Goal: Consume media (video, audio): Consume media (video, audio)

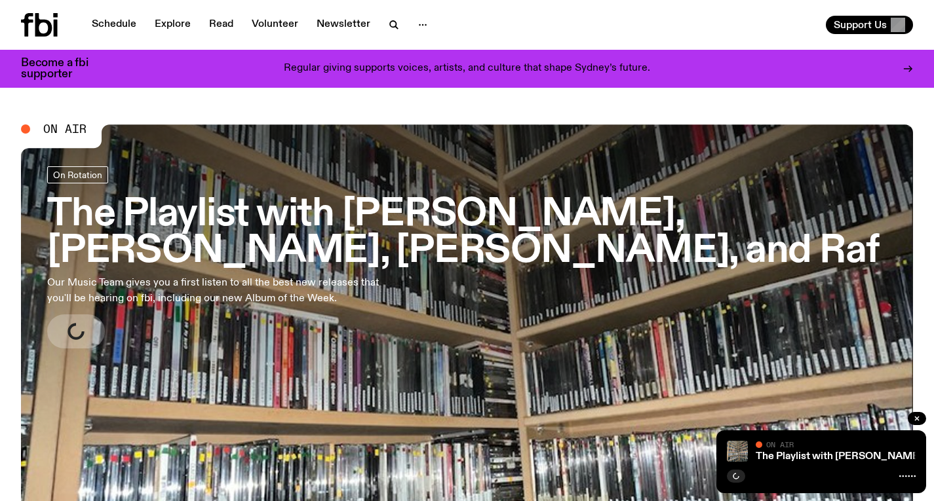
click at [490, 213] on h3 "The Playlist with JIm, Alisha, Benny, and Raf" at bounding box center [467, 233] width 840 height 73
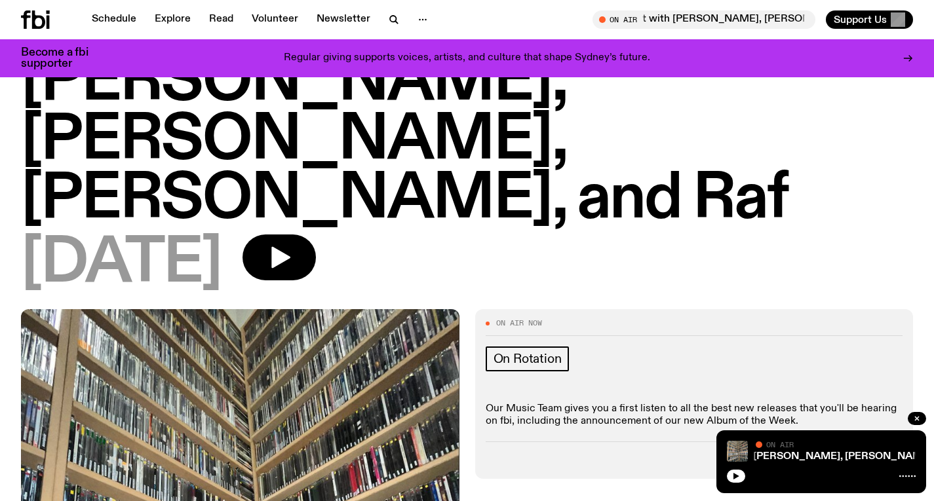
scroll to position [36, 0]
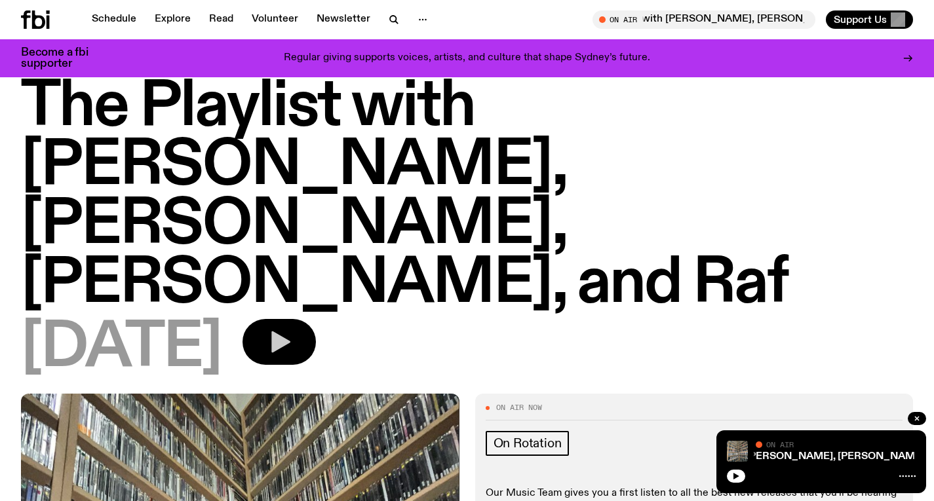
click at [316, 319] on button "button" at bounding box center [279, 342] width 73 height 46
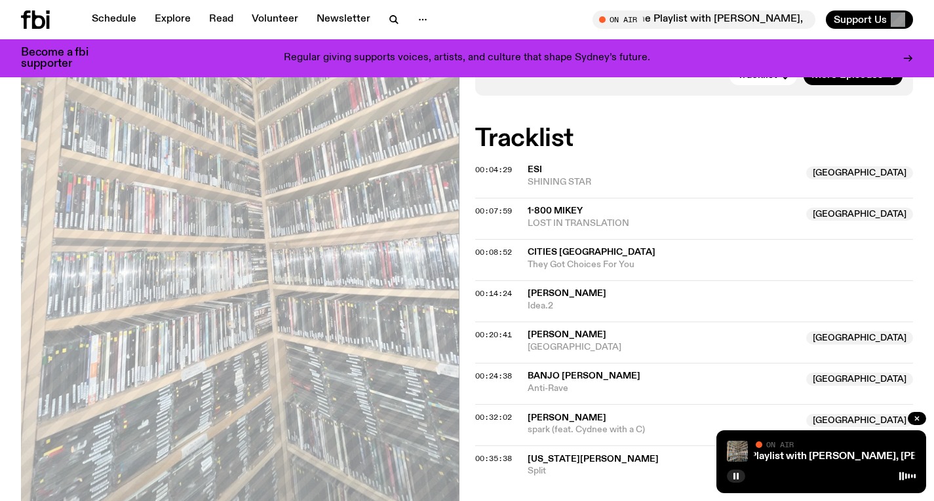
scroll to position [510, 0]
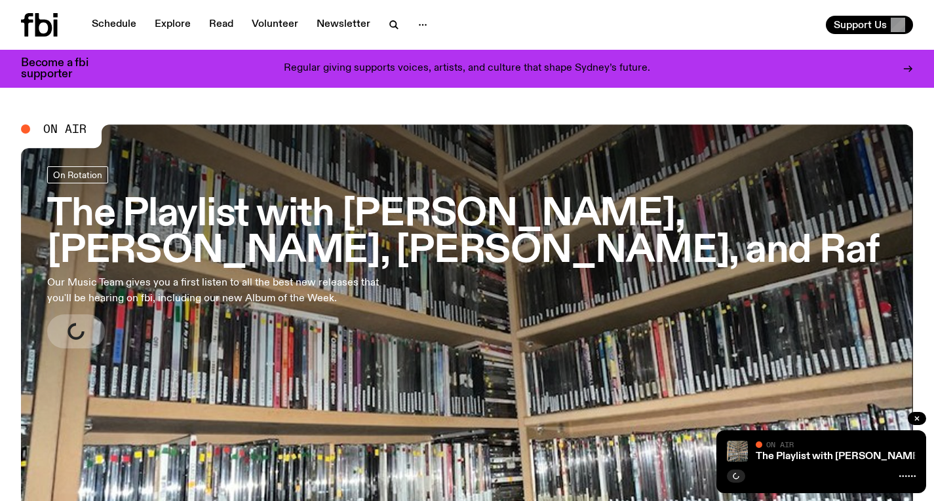
click at [332, 200] on h3 "The Playlist with [PERSON_NAME], [PERSON_NAME], [PERSON_NAME], and Raf" at bounding box center [467, 233] width 840 height 73
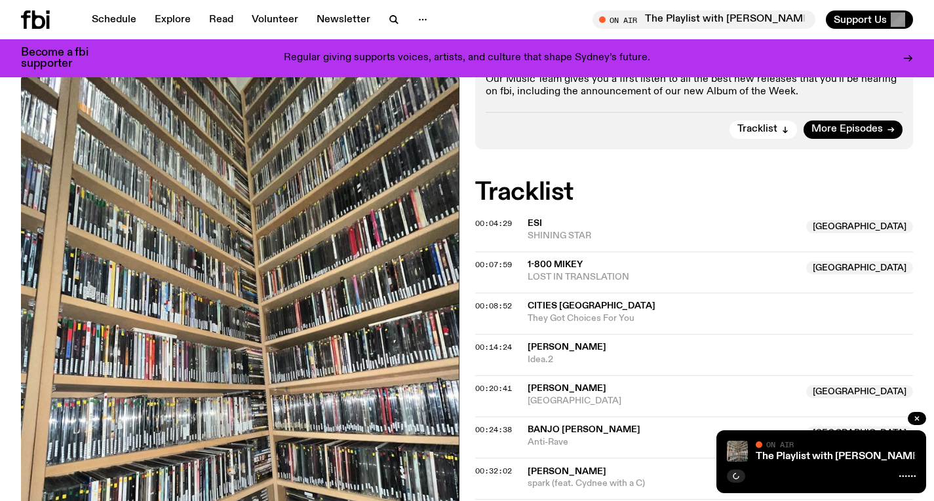
scroll to position [420, 0]
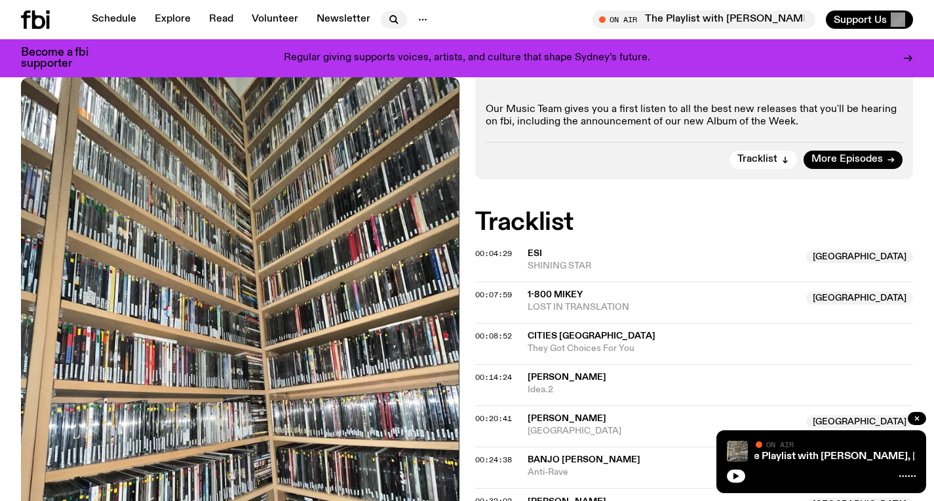
click at [393, 26] on icon "button" at bounding box center [394, 20] width 16 height 16
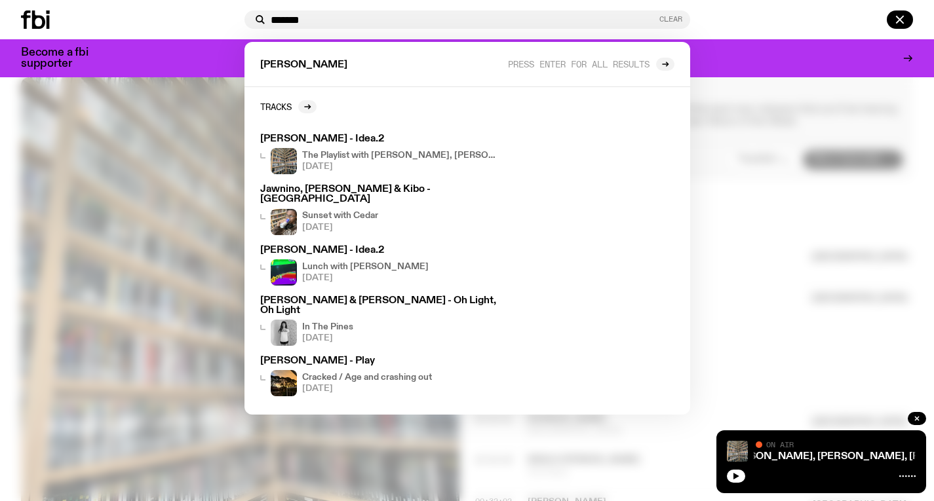
type input "*******"
click at [664, 18] on button "Clear" at bounding box center [670, 19] width 23 height 7
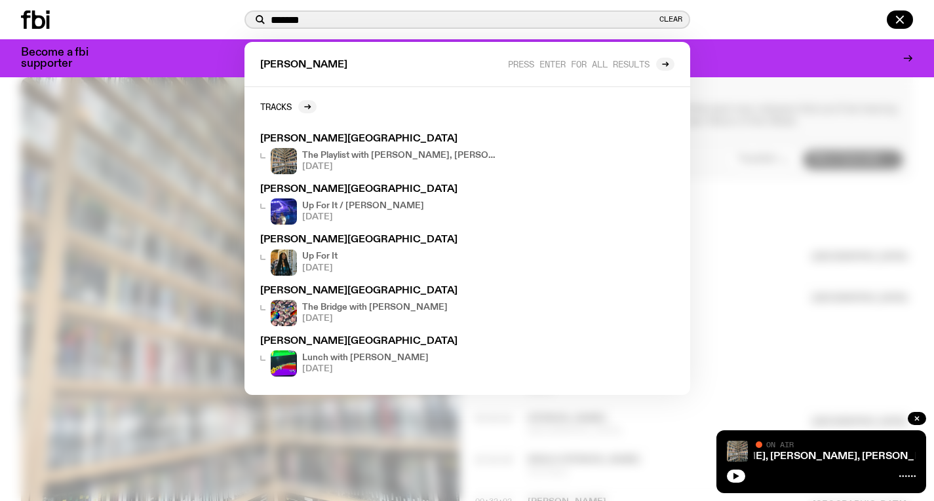
type input "*******"
click at [847, 102] on div at bounding box center [467, 250] width 934 height 501
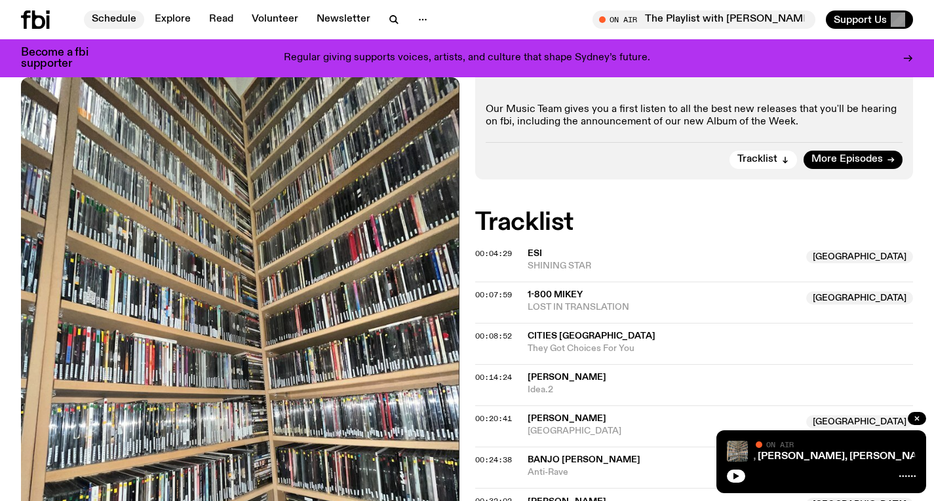
click at [94, 10] on link "Schedule" at bounding box center [114, 19] width 60 height 18
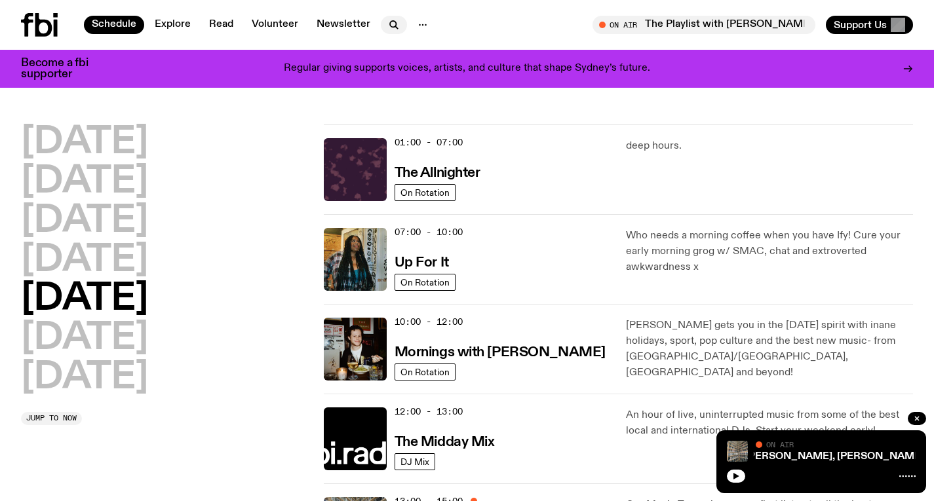
click at [381, 22] on button "button" at bounding box center [394, 25] width 26 height 18
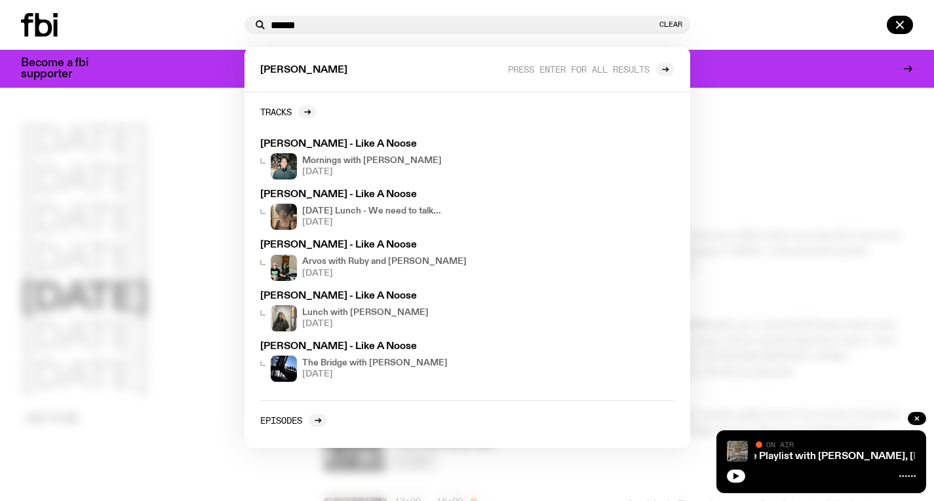
type input "******"
click at [848, 235] on div at bounding box center [467, 250] width 934 height 501
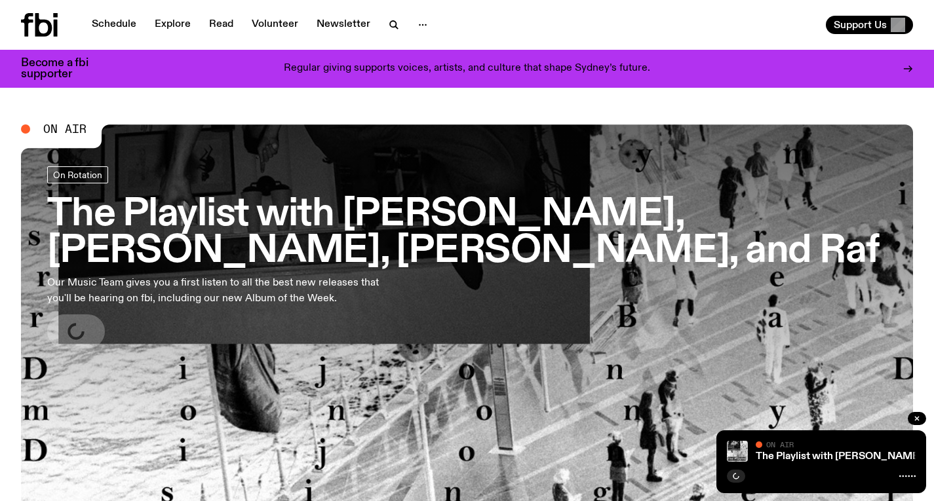
click at [469, 206] on h3 "The Playlist with [PERSON_NAME], [PERSON_NAME], [PERSON_NAME], and Raf" at bounding box center [467, 233] width 840 height 73
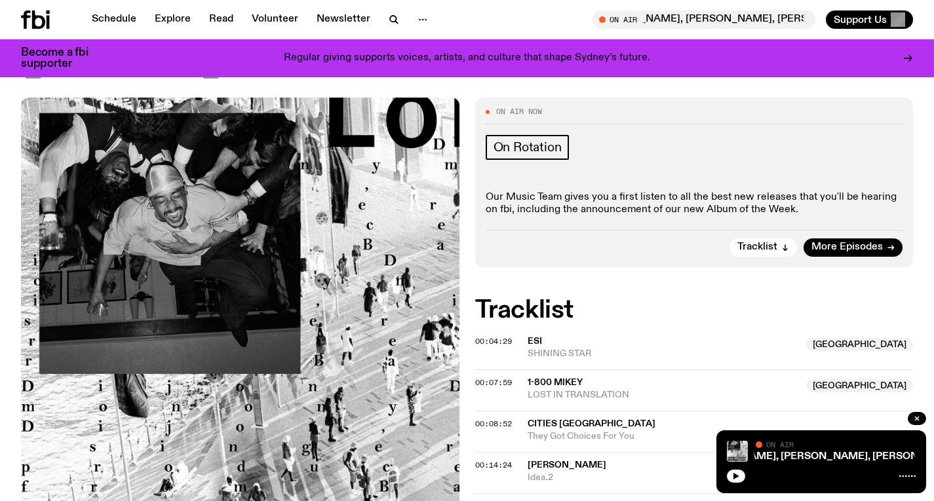
scroll to position [331, 0]
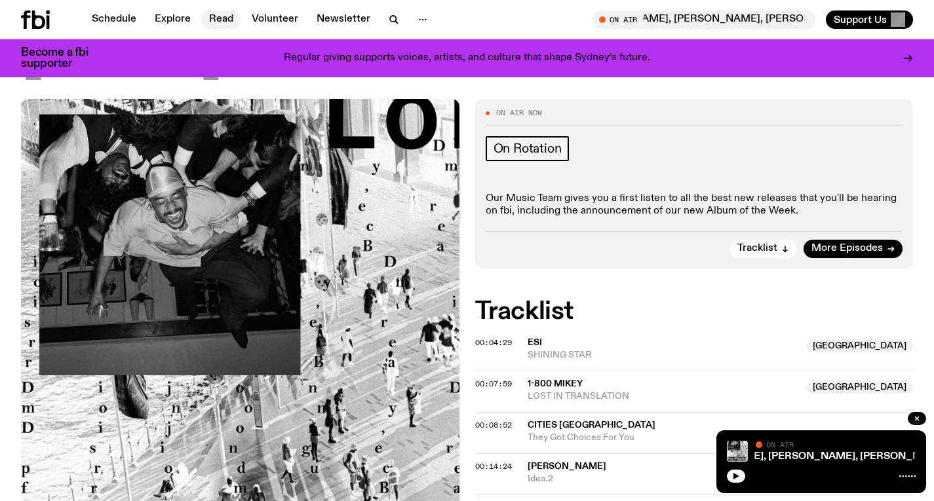
click at [220, 20] on link "Read" at bounding box center [221, 19] width 40 height 18
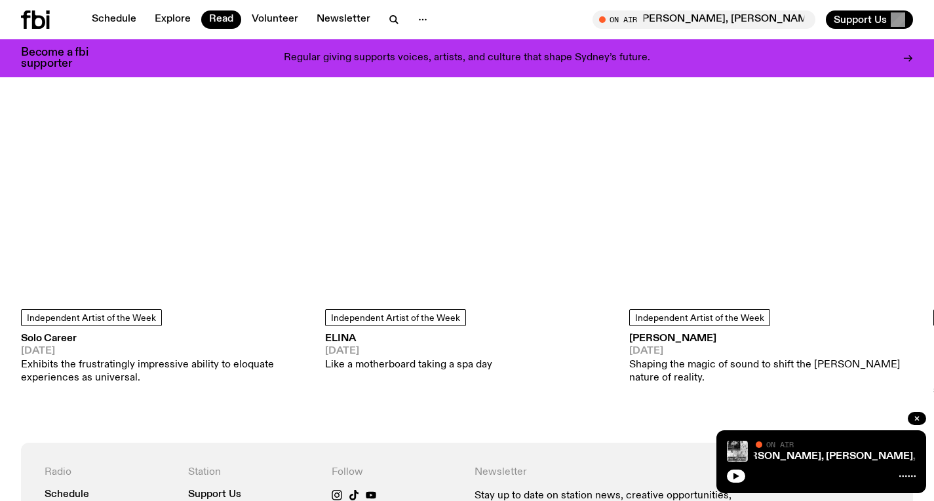
scroll to position [1193, 0]
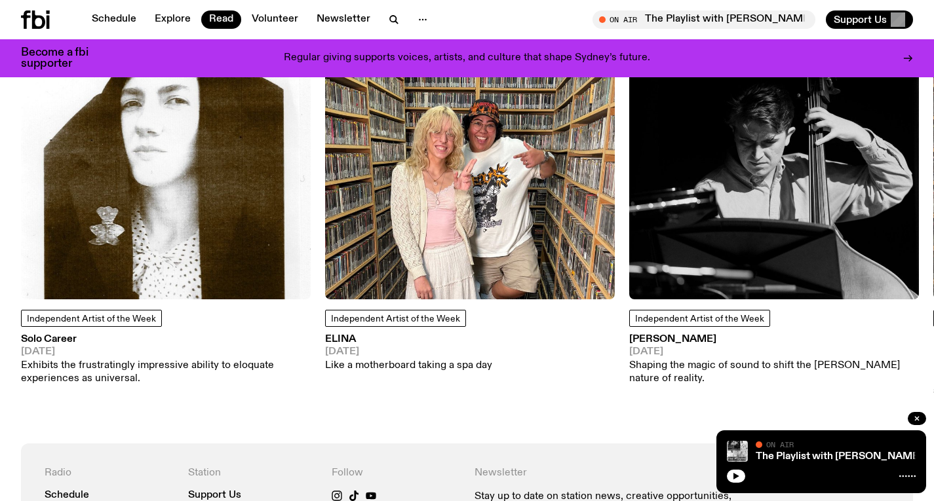
click at [244, 173] on img at bounding box center [166, 155] width 290 height 290
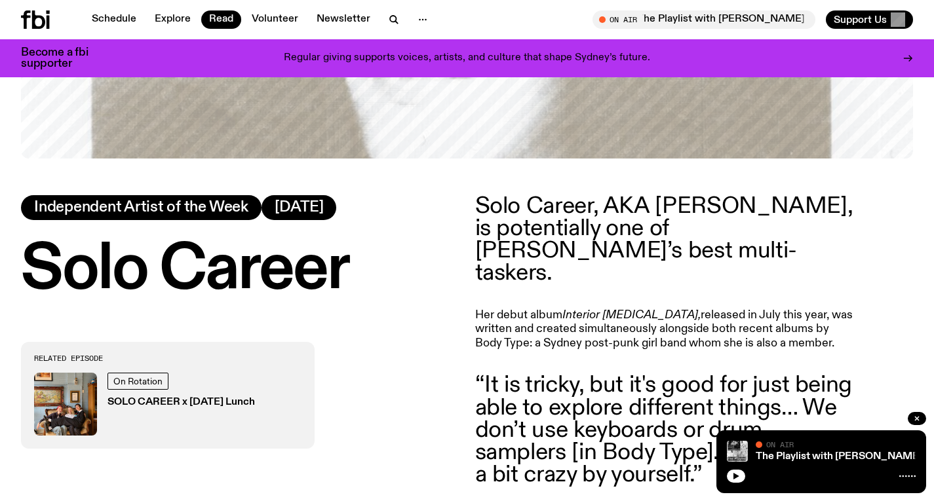
scroll to position [684, 0]
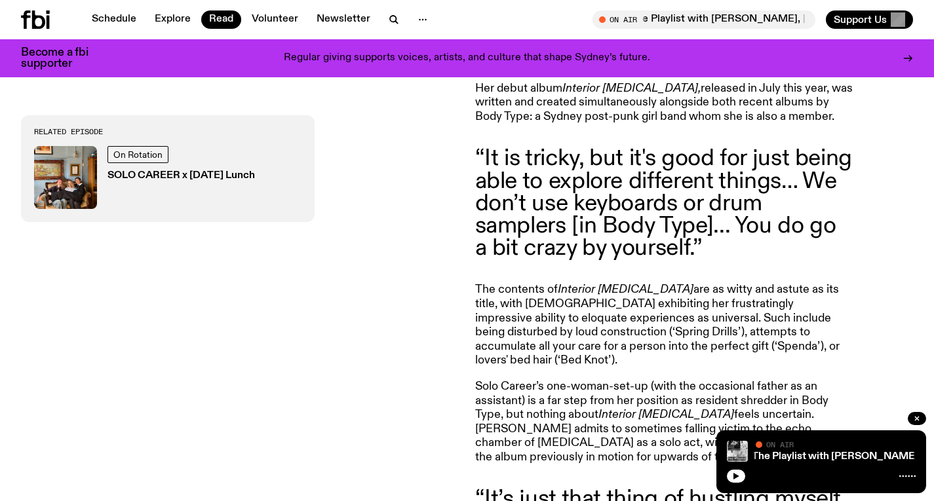
click at [35, 15] on icon at bounding box center [38, 19] width 13 height 18
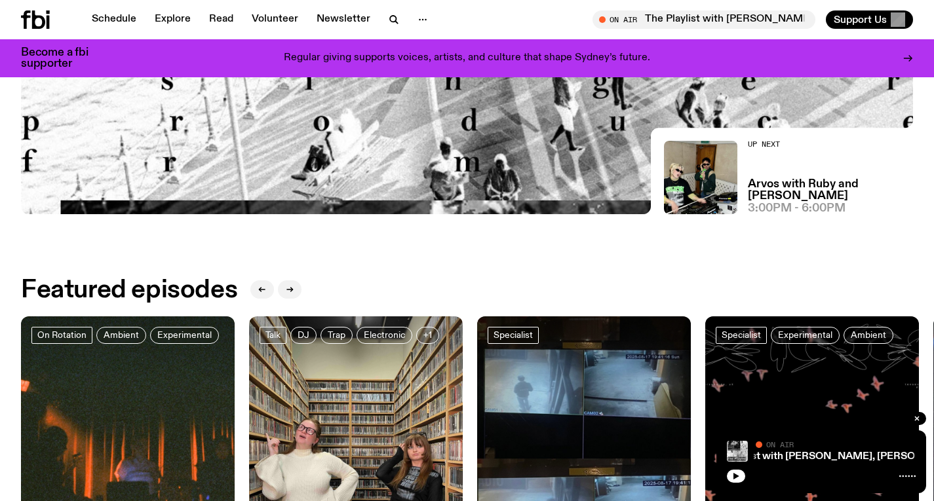
scroll to position [395, 0]
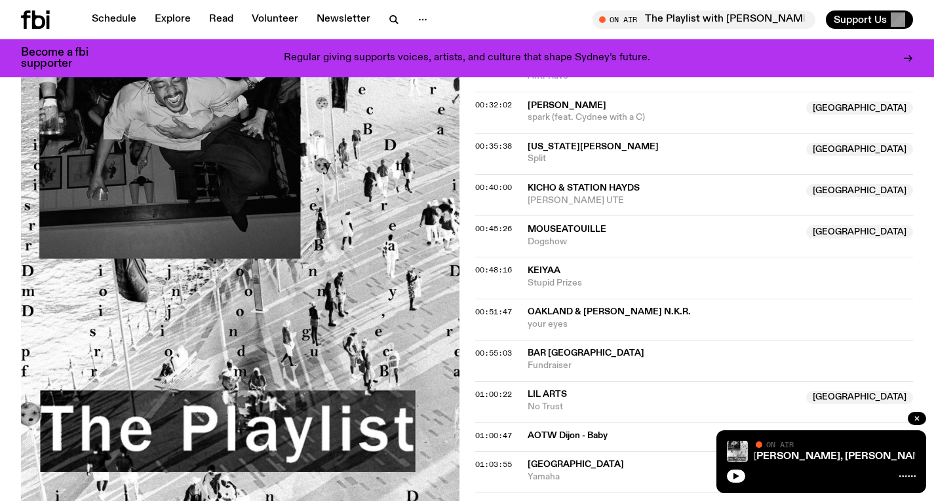
scroll to position [818, 0]
